Goal: Transaction & Acquisition: Purchase product/service

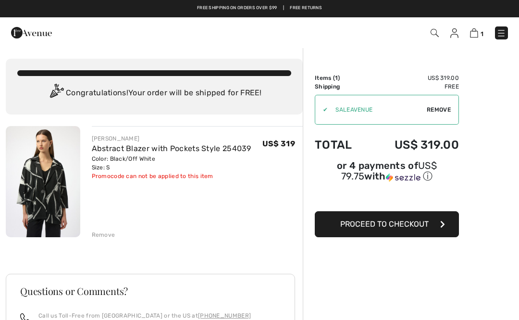
click at [442, 232] on button "Proceed to Checkout" at bounding box center [387, 224] width 144 height 26
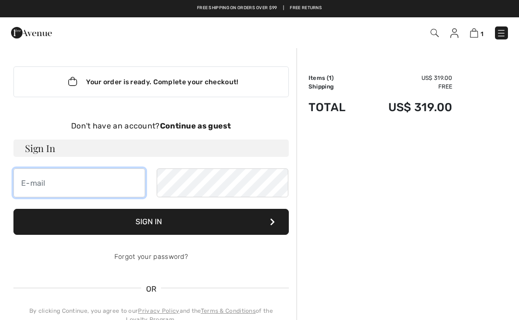
click at [96, 187] on input "email" at bounding box center [79, 182] width 132 height 29
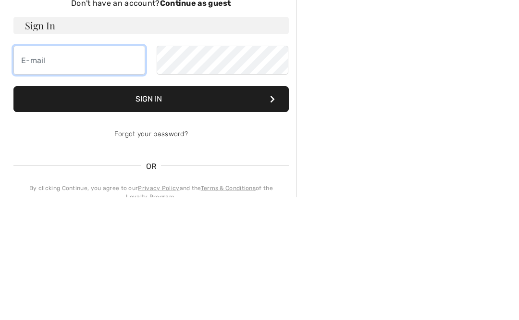
click at [89, 168] on input "email" at bounding box center [79, 182] width 132 height 29
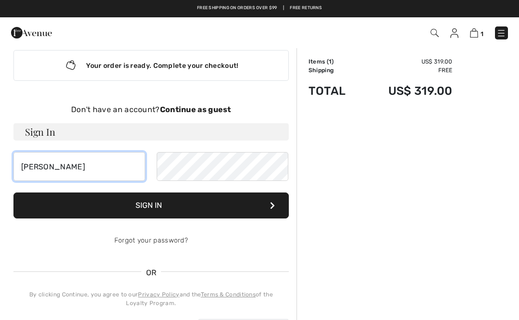
scroll to position [16, 0]
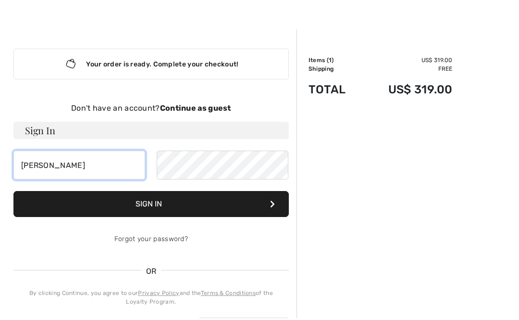
type input "beth"
click at [438, 102] on td "US$ 319.00" at bounding box center [407, 91] width 91 height 33
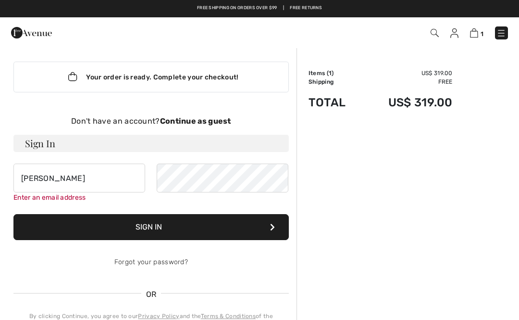
scroll to position [0, 0]
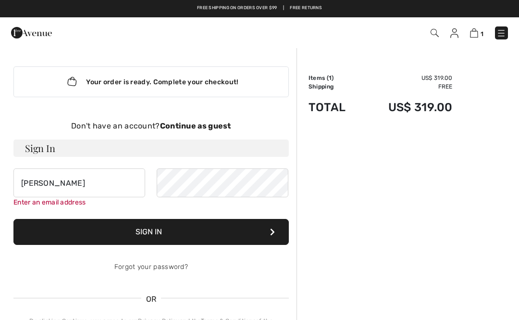
click at [214, 137] on div "Don't have an account? Continue as guest Sign In beth Enter an email address Si…" at bounding box center [151, 242] width 276 height 244
click at [189, 127] on strong "Continue as guest" at bounding box center [195, 125] width 71 height 9
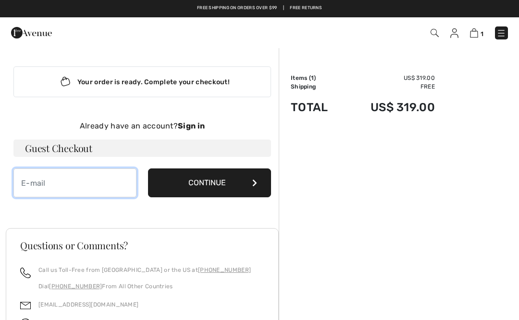
click at [91, 191] on input "email" at bounding box center [74, 182] width 123 height 29
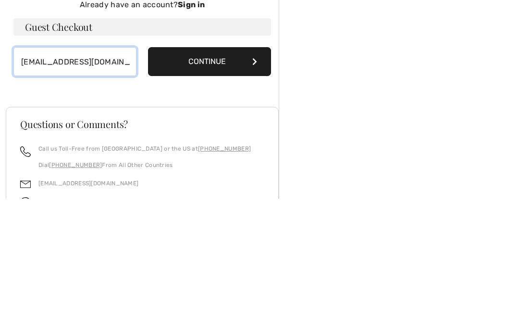
type input "[EMAIL_ADDRESS][DOMAIN_NAME]"
click at [225, 168] on button "Continue" at bounding box center [209, 182] width 123 height 29
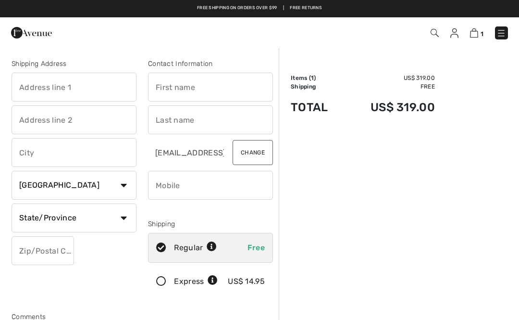
click at [99, 92] on input "text" at bounding box center [74, 87] width 125 height 29
type input "2912 3rd Street"
type input "No. 2"
type input "Santa Monica"
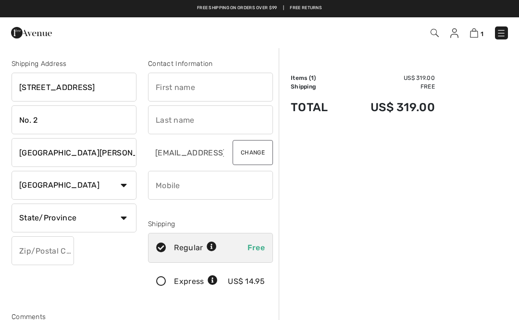
select select "0"
type input "90405"
type input "Betsy"
type input "Handler"
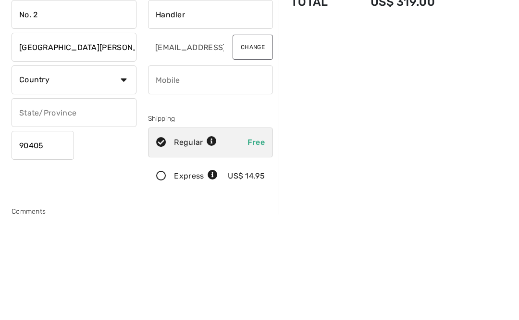
click at [126, 171] on select "Country Canada United States Afghanistan Aland Islands Albania Algeria American…" at bounding box center [74, 185] width 125 height 29
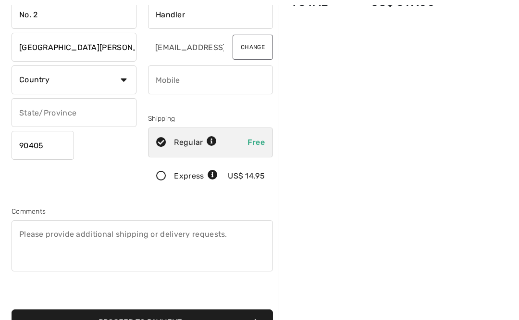
select select "US"
click at [200, 90] on input "phone" at bounding box center [210, 79] width 125 height 29
type input "G"
type input "3104287047"
click at [126, 114] on select "State/Province Alabama Alaska American Samoa Arizona Arkansas California Colora…" at bounding box center [74, 112] width 125 height 29
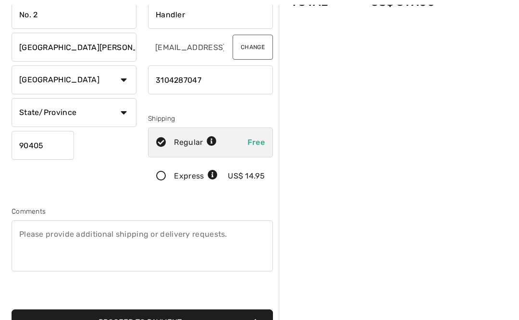
select select "CA"
click at [139, 319] on button "Proceed to Payment" at bounding box center [143, 322] width 262 height 26
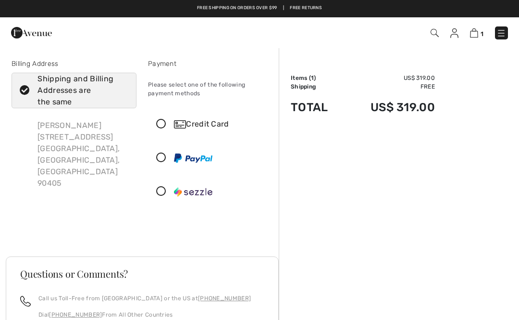
click at [164, 118] on div "Credit Card" at bounding box center [211, 124] width 124 height 29
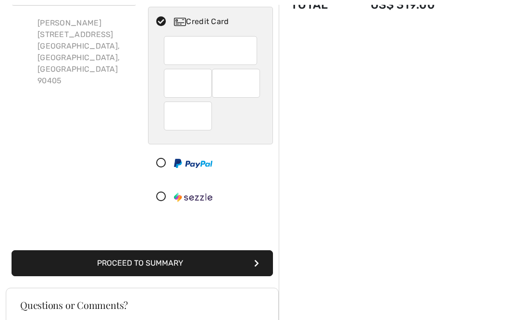
scroll to position [106, 0]
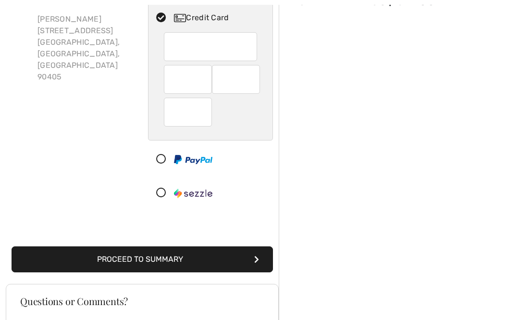
click at [193, 261] on button "Proceed to Summary" at bounding box center [143, 259] width 262 height 26
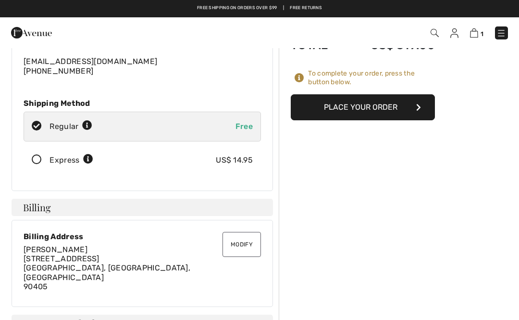
scroll to position [99, 0]
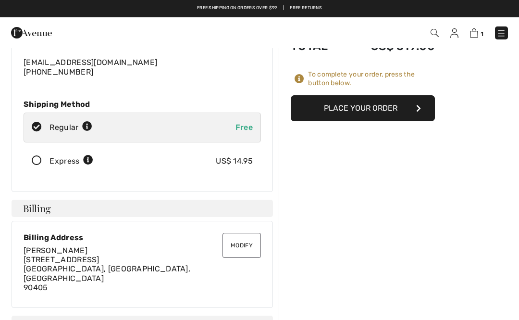
click at [377, 109] on button "Place Your Order" at bounding box center [363, 108] width 144 height 26
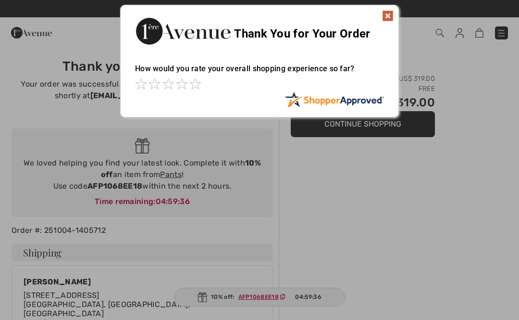
click at [389, 21] on img at bounding box center [388, 16] width 12 height 12
